Goal: Task Accomplishment & Management: Complete application form

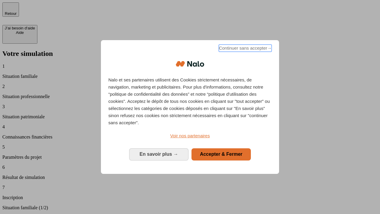
click at [245, 49] on span "Continuer sans accepter →" at bounding box center [245, 48] width 53 height 7
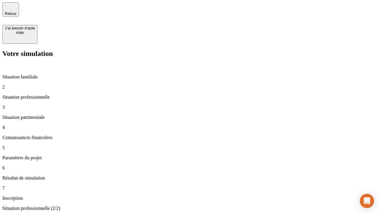
type input "70 000"
type input "1 000"
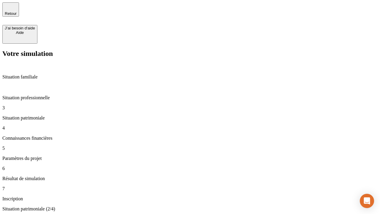
type input "800"
type input "6"
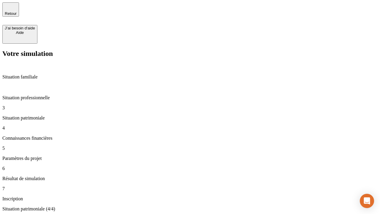
type input "400"
type input "3"
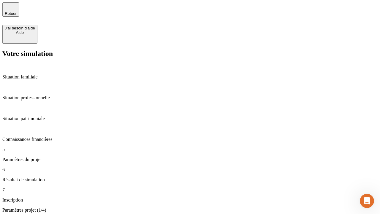
type input "35"
type input "500"
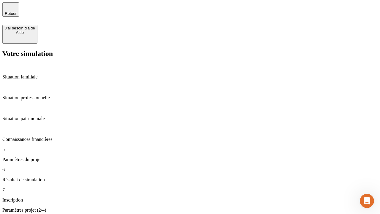
type input "640"
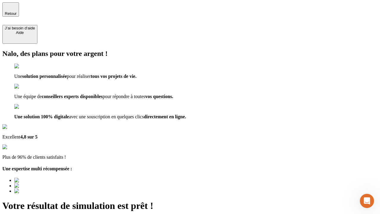
type input "[EMAIL_ADDRESS][DOMAIN_NAME]"
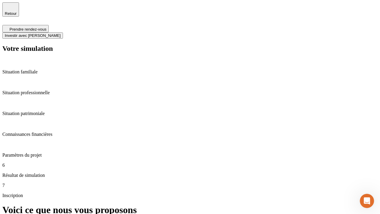
click at [61, 33] on span "Investir avec [PERSON_NAME]" at bounding box center [33, 35] width 56 height 4
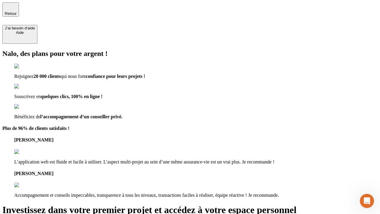
type input "[EMAIL_ADDRESS][DOMAIN_NAME]"
